Goal: Task Accomplishment & Management: Manage account settings

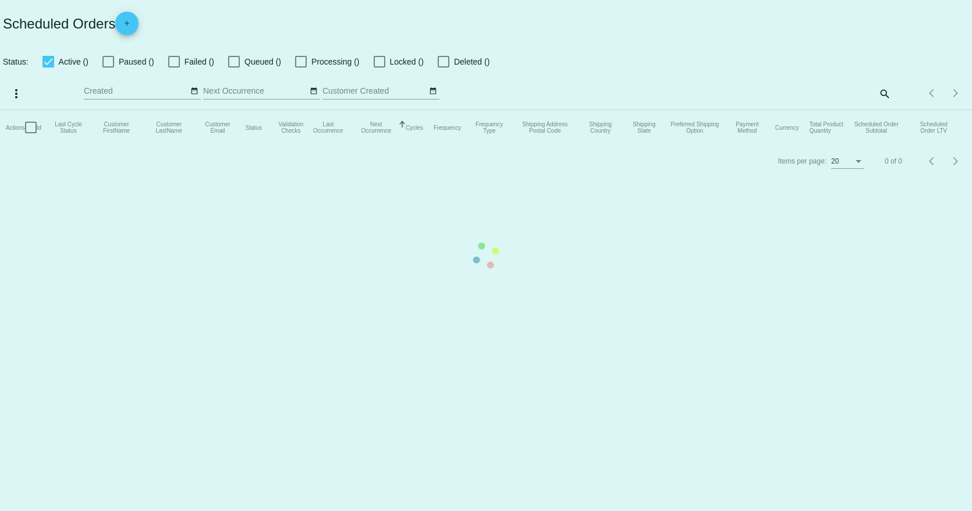
checkbox input "true"
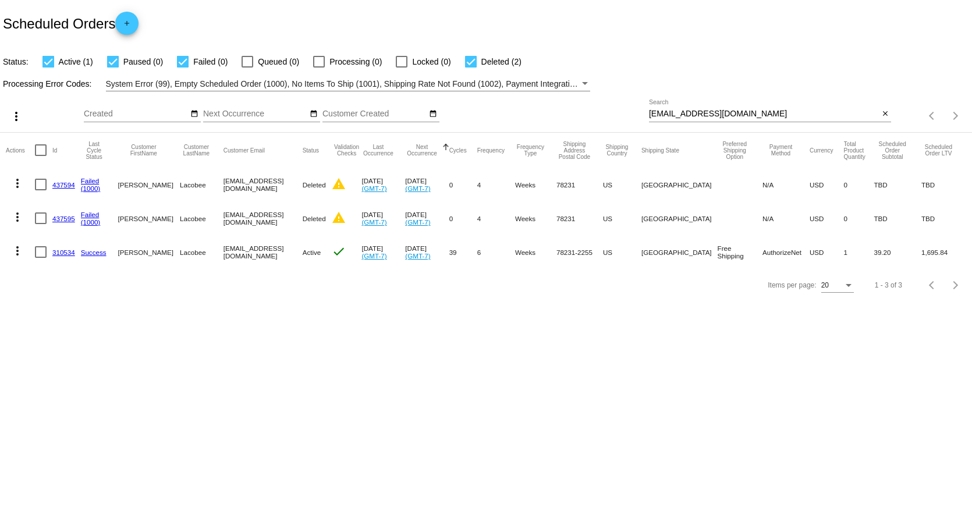
click at [686, 116] on input "[EMAIL_ADDRESS][DOMAIN_NAME]" at bounding box center [764, 113] width 230 height 9
paste input "[EMAIL_ADDRESS]"
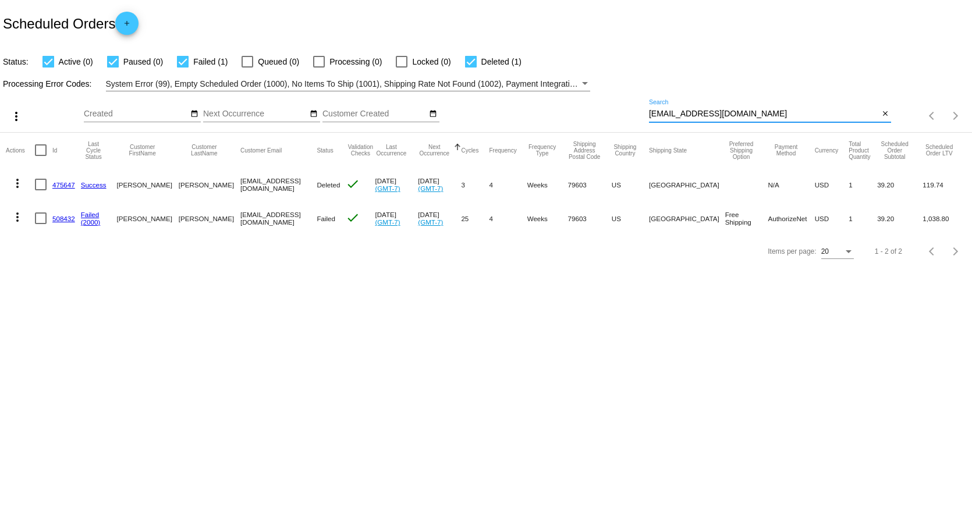
type input "[EMAIL_ADDRESS][DOMAIN_NAME]"
click at [58, 214] on mat-cell "508432" at bounding box center [66, 218] width 29 height 34
click at [59, 220] on link "508432" at bounding box center [63, 219] width 23 height 8
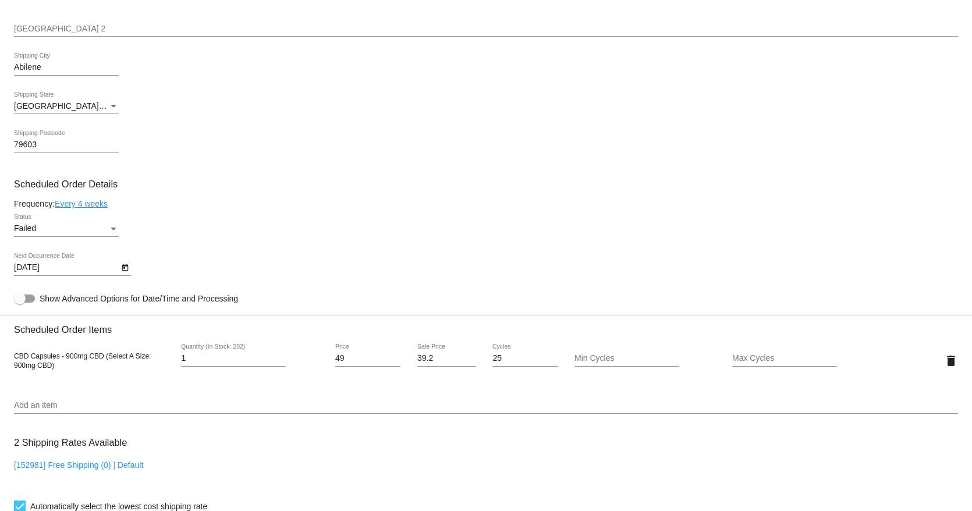
scroll to position [524, 0]
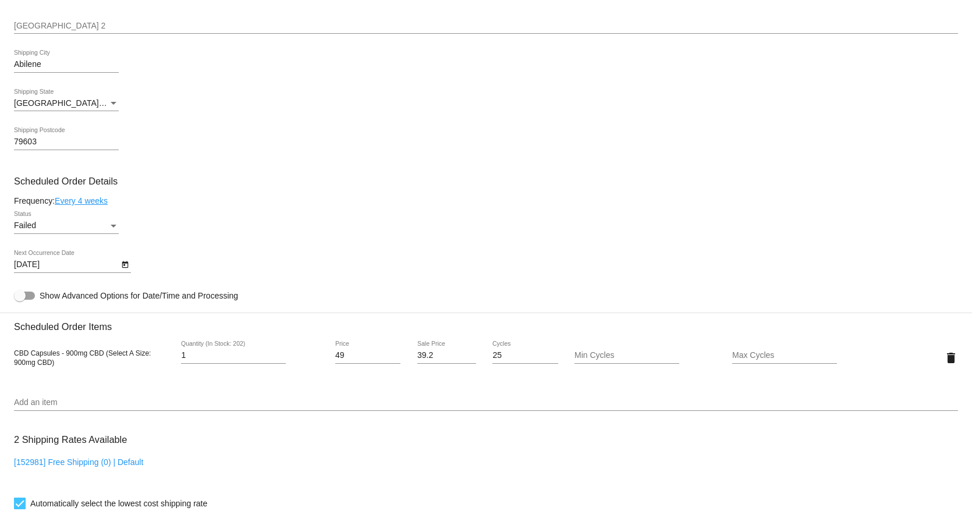
click at [62, 228] on div "Failed" at bounding box center [61, 225] width 94 height 9
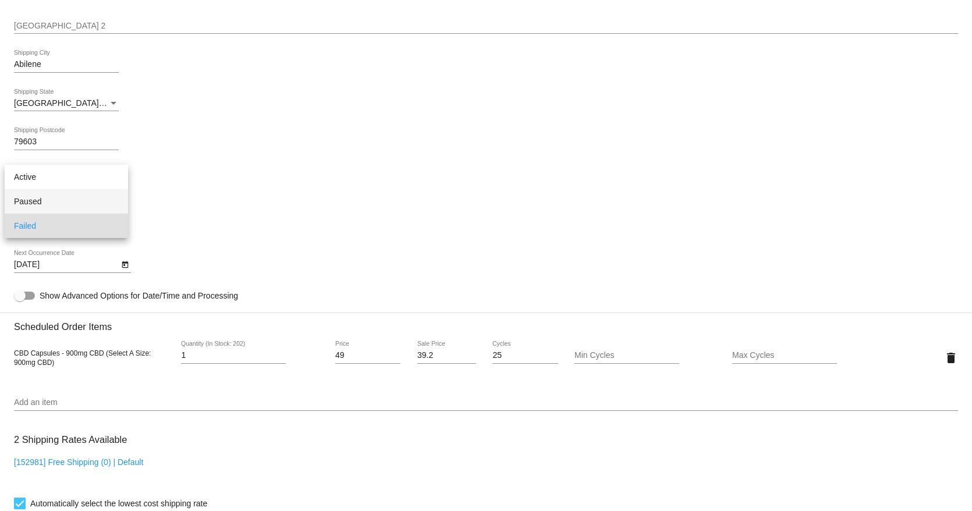
click at [71, 206] on span "Paused" at bounding box center [66, 201] width 105 height 24
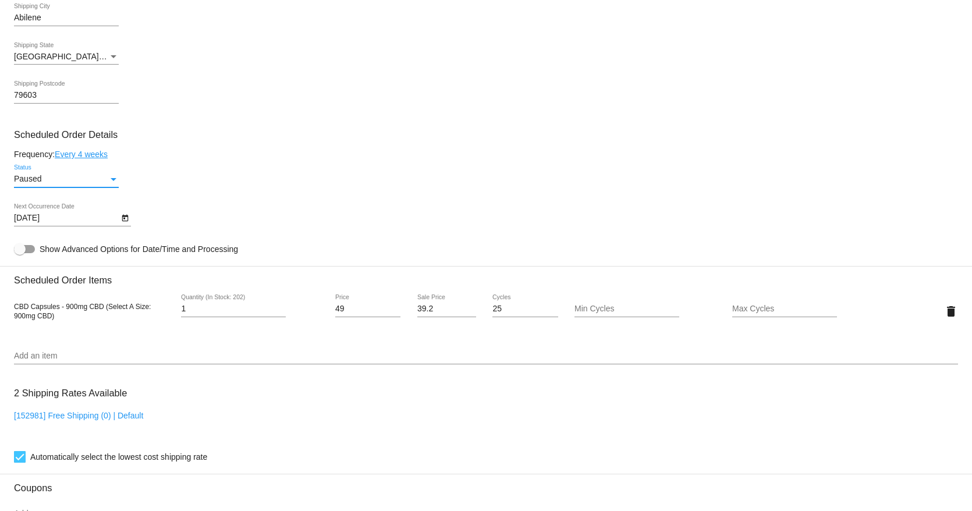
scroll to position [925, 0]
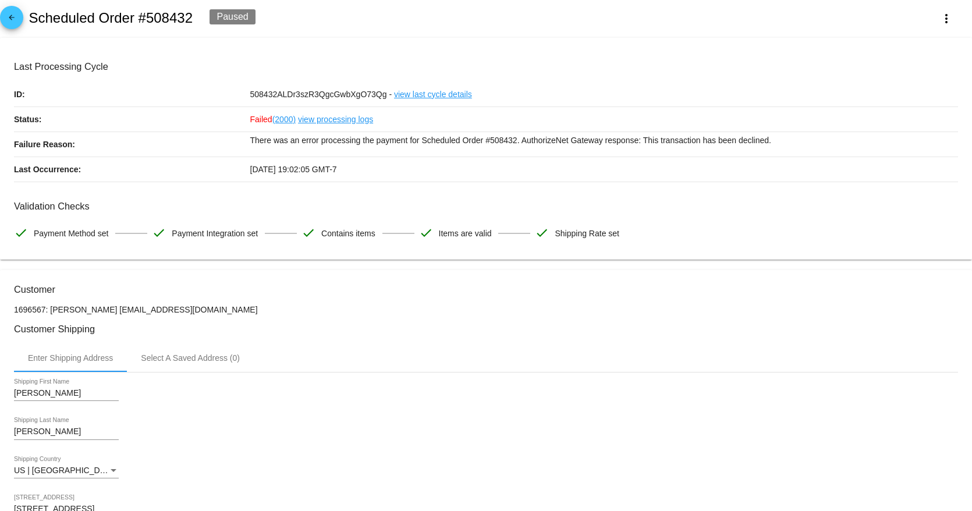
scroll to position [0, 0]
